Goal: Navigation & Orientation: Find specific page/section

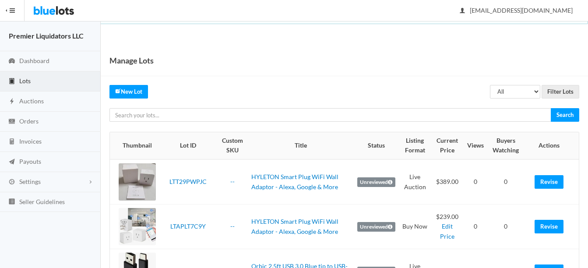
click at [24, 81] on span "Lots" at bounding box center [24, 80] width 11 height 7
click at [25, 100] on span "Auctions" at bounding box center [31, 100] width 24 height 7
